Goal: Task Accomplishment & Management: Use online tool/utility

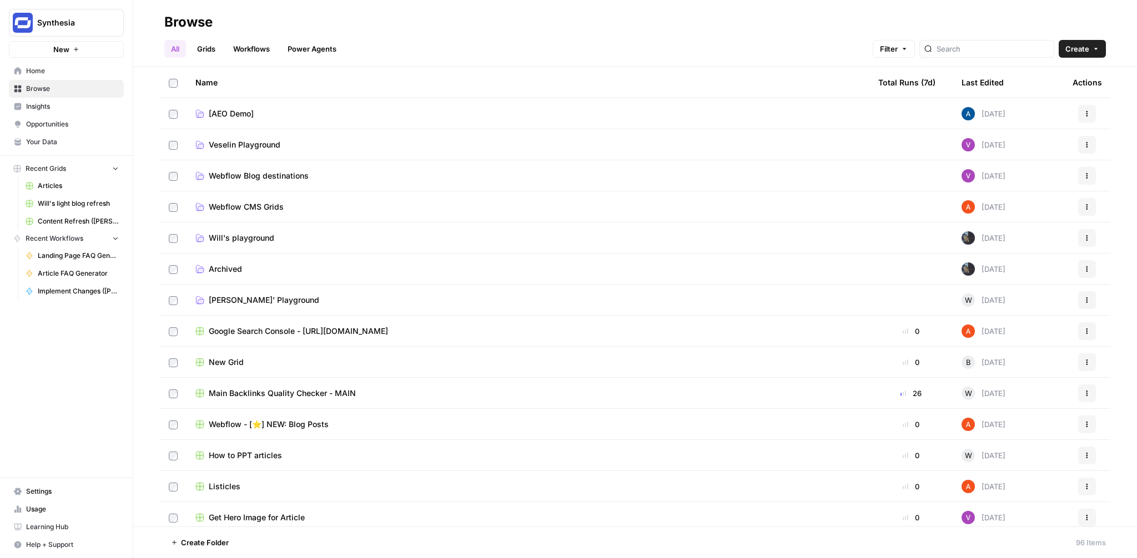
click at [246, 49] on link "Workflows" at bounding box center [251, 49] width 50 height 18
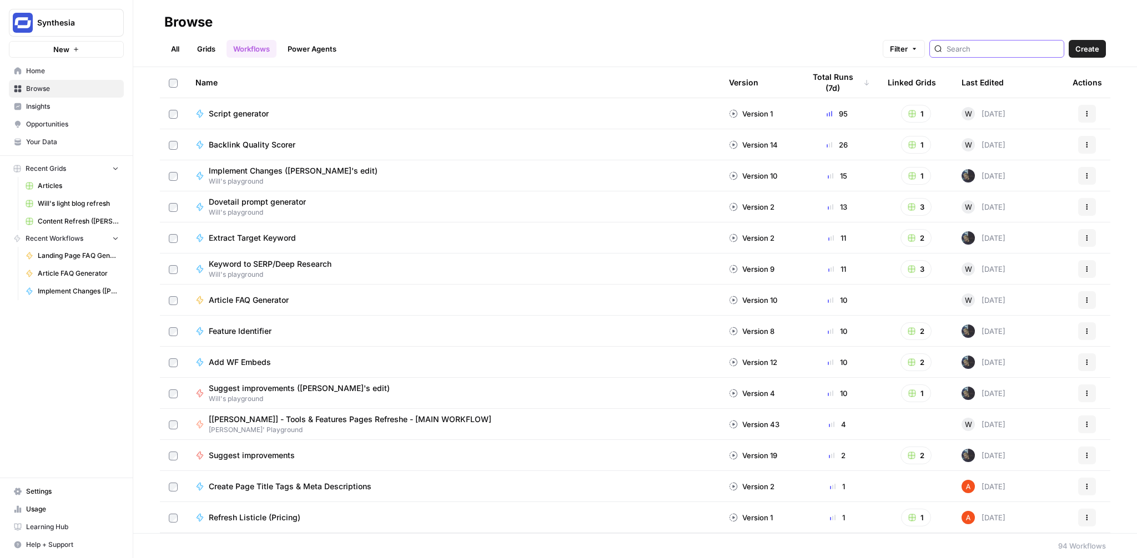
click at [1007, 49] on input "search" at bounding box center [1003, 48] width 113 height 11
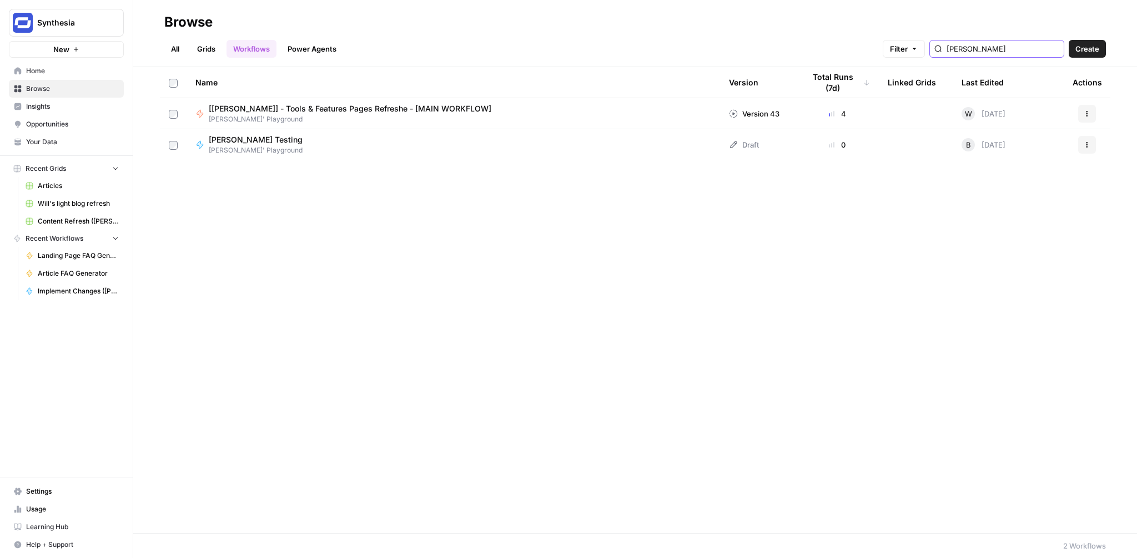
type input "borys"
click at [349, 108] on span "[[PERSON_NAME]] - Tools & Features Pages Refreshe - [MAIN WORKFLOW]" at bounding box center [350, 108] width 283 height 11
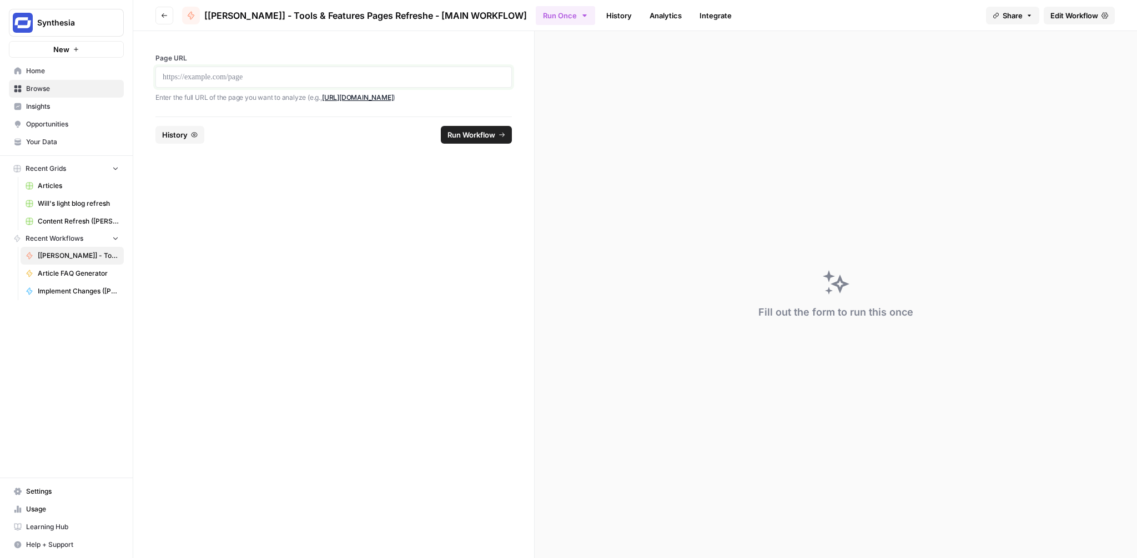
click at [410, 78] on p at bounding box center [334, 77] width 342 height 11
click at [479, 130] on span "Run Workflow" at bounding box center [471, 134] width 48 height 11
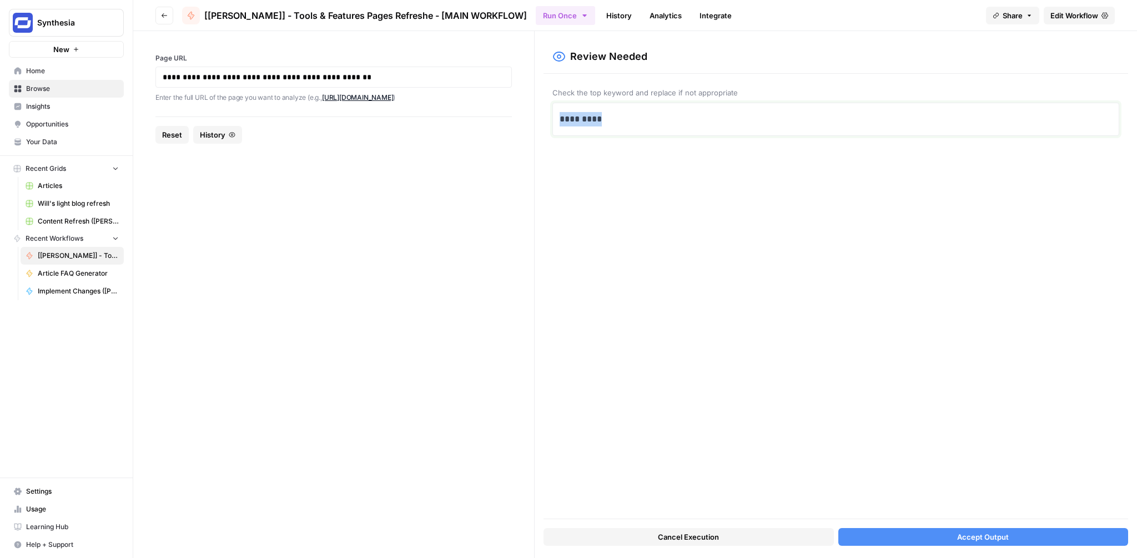
drag, startPoint x: 606, startPoint y: 120, endPoint x: 540, endPoint y: 119, distance: 66.6
click at [540, 119] on div "Review Needed Check the top keyword and replace if not appropriate ********* Ca…" at bounding box center [836, 294] width 602 height 527
click at [617, 180] on textarea at bounding box center [836, 147] width 552 height 79
click at [589, 118] on p "*" at bounding box center [836, 119] width 552 height 14
click at [951, 536] on button "Accept Output" at bounding box center [983, 537] width 290 height 18
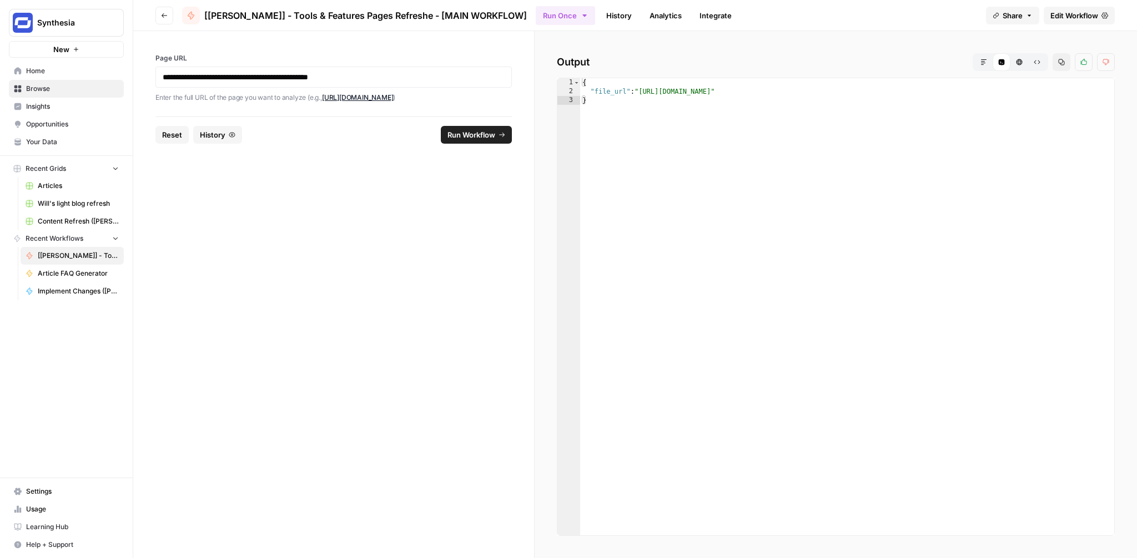
type textarea "**********"
drag, startPoint x: 978, startPoint y: 92, endPoint x: 642, endPoint y: 93, distance: 336.4
click at [642, 93] on div "{ "file_url" : "https://docs.google.com/document/d/1IP1xxUanNfYGfQ20oBrKEn8OtkV…" at bounding box center [847, 315] width 534 height 475
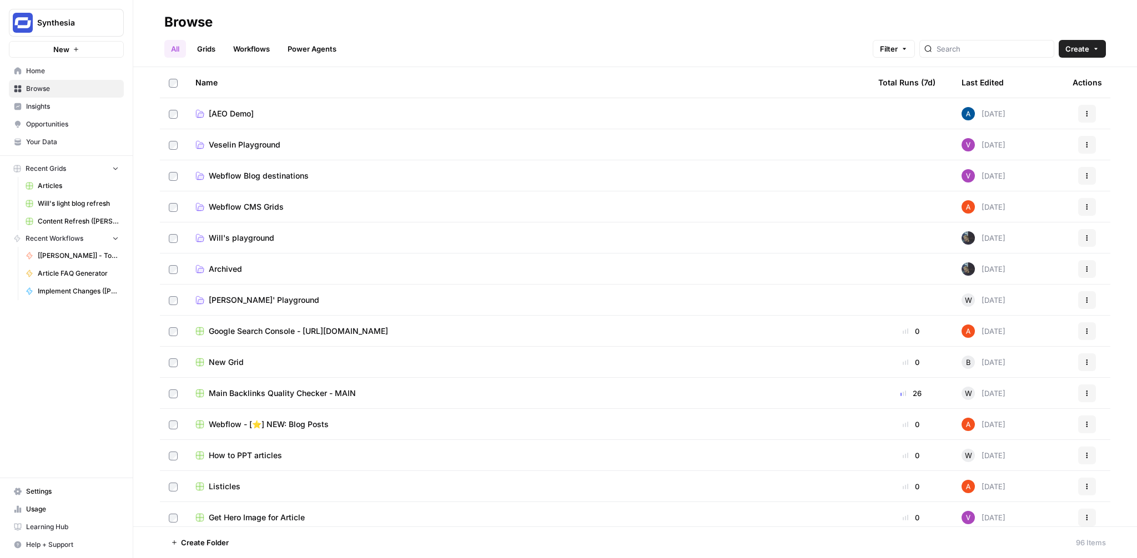
click at [29, 110] on span "Insights" at bounding box center [72, 107] width 93 height 10
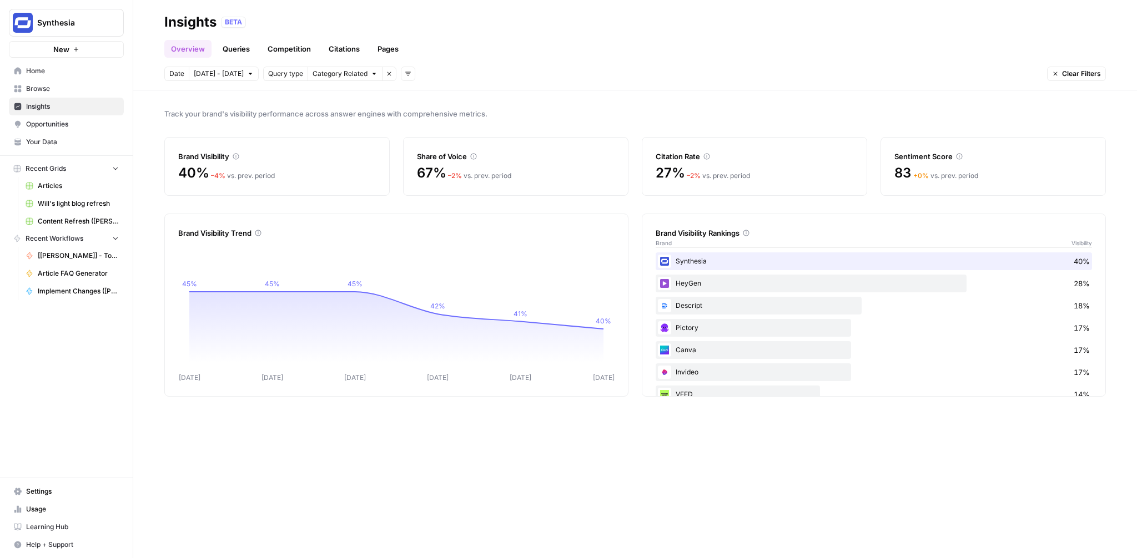
click at [235, 47] on link "Queries" at bounding box center [236, 49] width 41 height 18
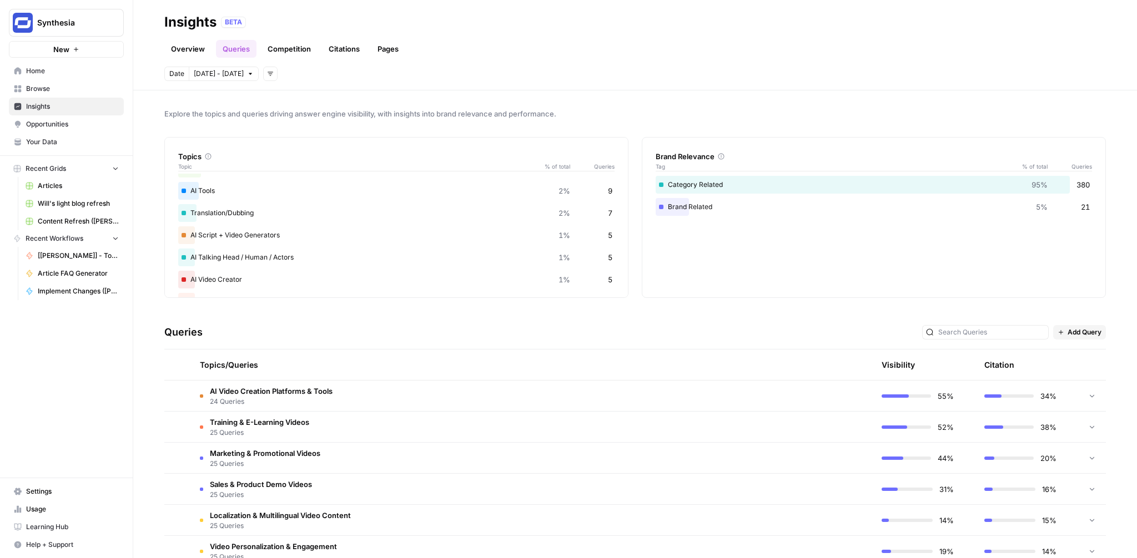
click at [289, 50] on link "Competition" at bounding box center [289, 49] width 57 height 18
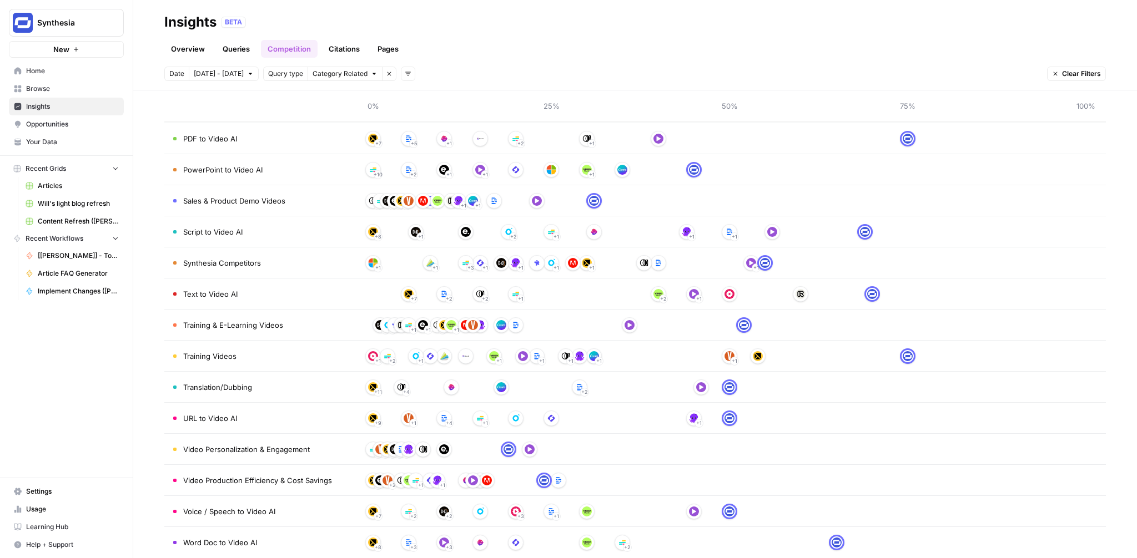
scroll to position [687, 0]
